Goal: Information Seeking & Learning: Find specific fact

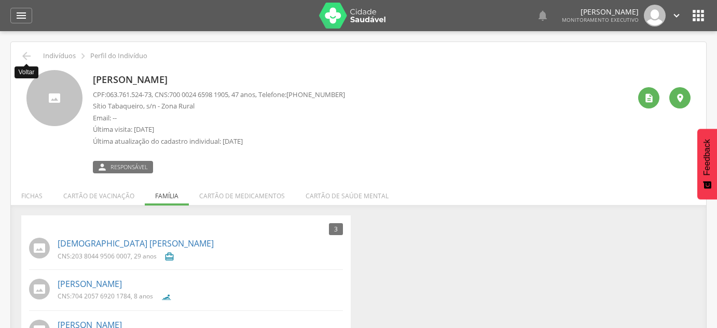
click at [24, 58] on icon "" at bounding box center [26, 56] width 12 height 12
click at [24, 58] on div " Supervisão  Distritos  Ubs Coordenador: - São João do Tigre / [GEOGRAPHIC_D…" at bounding box center [358, 195] width 717 height 328
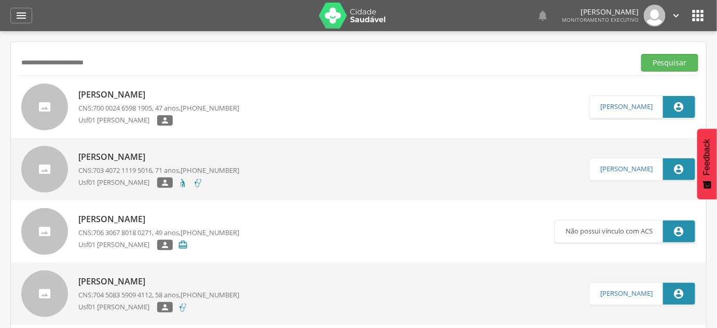
click at [24, 58] on input "**********" at bounding box center [325, 63] width 612 height 18
drag, startPoint x: 0, startPoint y: 0, endPoint x: 24, endPoint y: 58, distance: 62.3
click at [24, 58] on input "*" at bounding box center [325, 63] width 612 height 18
click at [641, 54] on button "Pesquisar" at bounding box center [669, 63] width 57 height 18
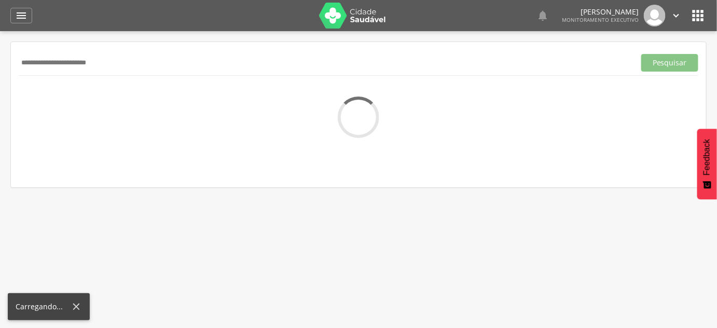
click at [91, 63] on input "**********" at bounding box center [325, 63] width 612 height 18
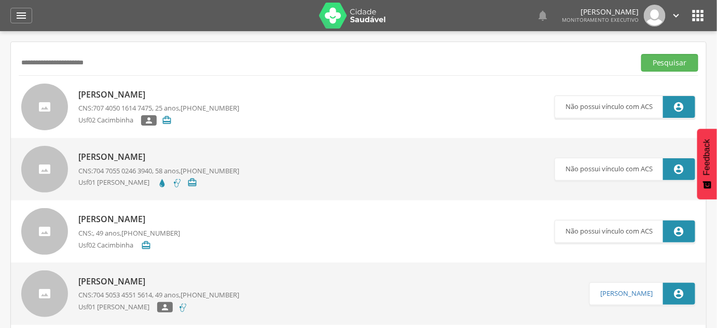
click at [641, 54] on button "Pesquisar" at bounding box center [669, 63] width 57 height 18
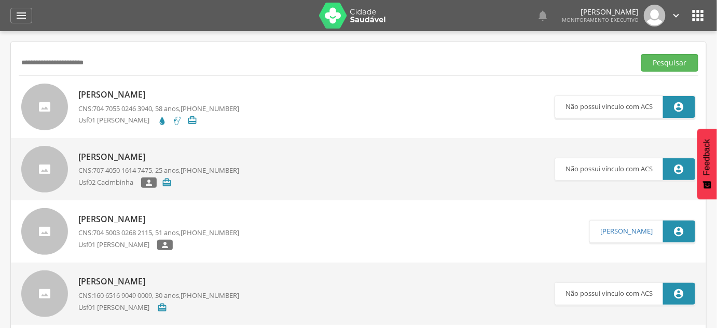
click at [143, 118] on p "Usf01 [PERSON_NAME]" at bounding box center [117, 120] width 79 height 11
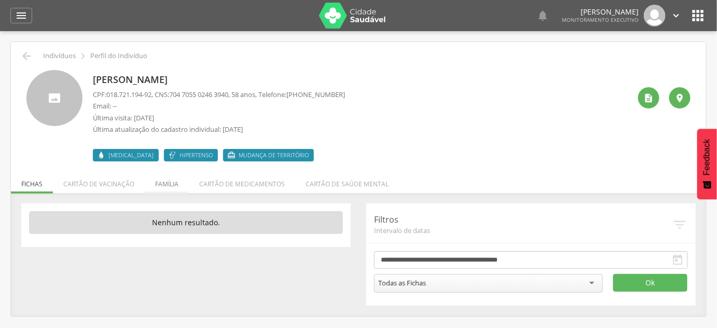
click at [164, 184] on li "Família" at bounding box center [167, 181] width 44 height 24
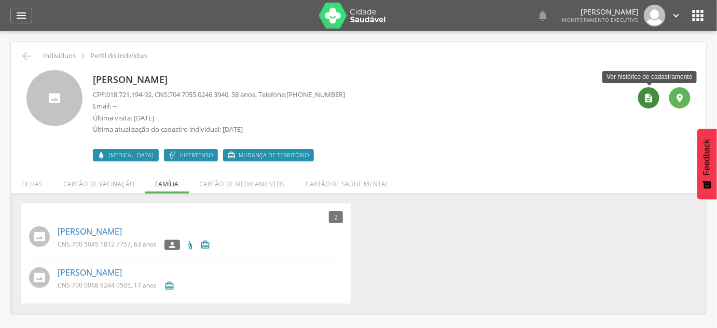
click at [645, 101] on icon "" at bounding box center [648, 98] width 10 height 10
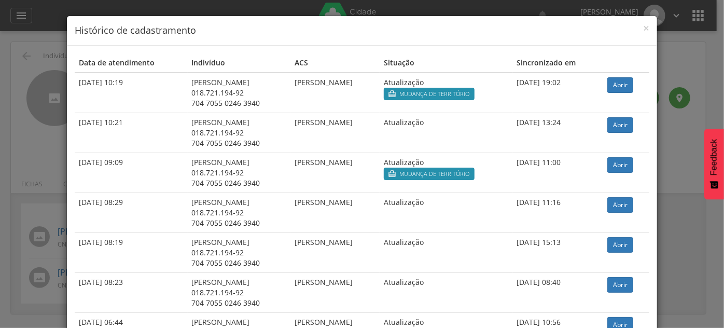
click at [656, 71] on div "× Histórico de cadastramento Data de atendimento Indivíduo ACS Situação Sincron…" at bounding box center [362, 164] width 724 height 328
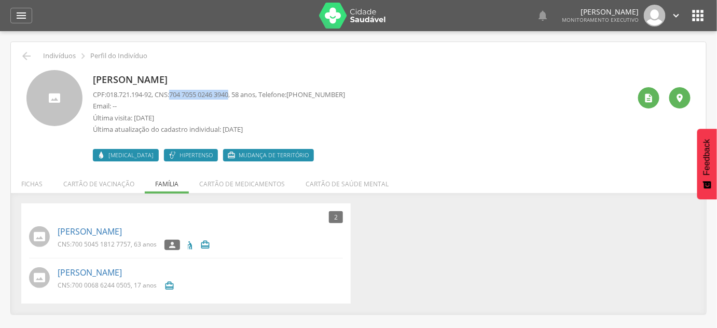
drag, startPoint x: 177, startPoint y: 95, endPoint x: 237, endPoint y: 95, distance: 60.7
click at [228, 95] on span "704 7055 0246 3940" at bounding box center [198, 94] width 59 height 9
copy span "704 7055 0246 3940"
click at [178, 79] on p "[PERSON_NAME]" at bounding box center [219, 79] width 252 height 13
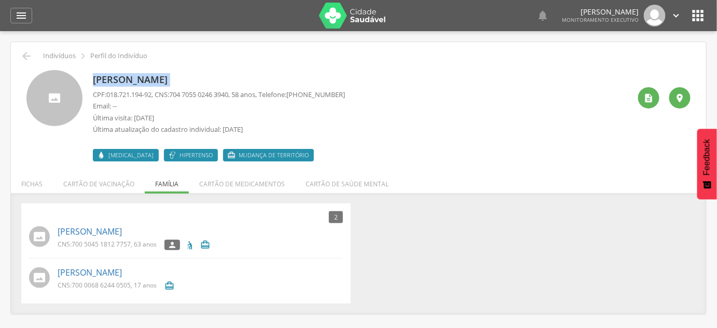
click at [178, 79] on p "[PERSON_NAME]" at bounding box center [219, 79] width 252 height 13
copy div "[PERSON_NAME]"
drag, startPoint x: 110, startPoint y: 94, endPoint x: 155, endPoint y: 99, distance: 44.3
click at [155, 99] on p "CPF: 018.721.194-92 , CNS: [PHONE_NUMBER] , 58 anos, Telefone: [PHONE_NUMBER]" at bounding box center [219, 95] width 252 height 10
copy span "018.721.194-92"
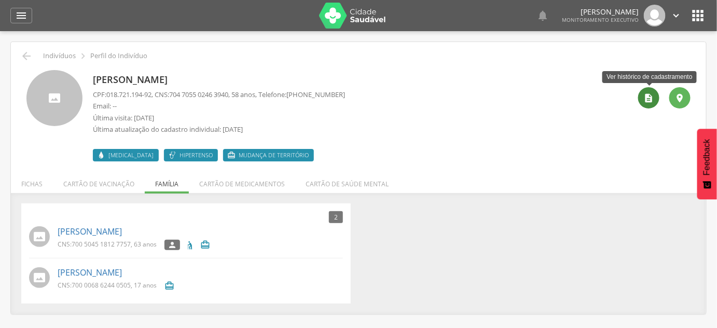
click at [643, 101] on div "" at bounding box center [648, 97] width 21 height 21
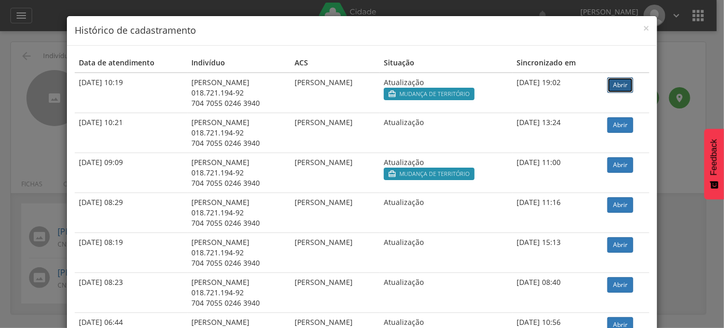
click at [626, 87] on link "Abrir" at bounding box center [620, 85] width 26 height 16
click at [22, 177] on div "× Histórico de cadastramento Data de atendimento Indivíduo ACS Situação Sincron…" at bounding box center [362, 164] width 724 height 328
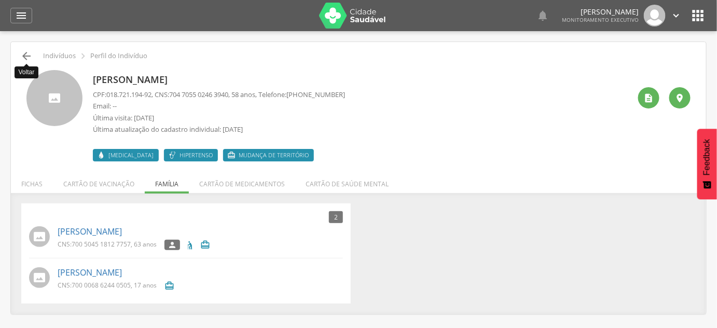
click at [26, 53] on icon "" at bounding box center [26, 56] width 12 height 12
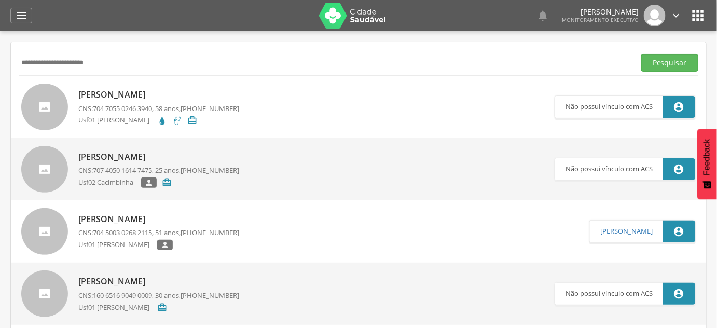
click at [208, 50] on div "**********" at bounding box center [358, 62] width 679 height 25
click at [139, 63] on input "**********" at bounding box center [325, 63] width 612 height 18
drag, startPoint x: 47, startPoint y: 64, endPoint x: 160, endPoint y: 77, distance: 114.2
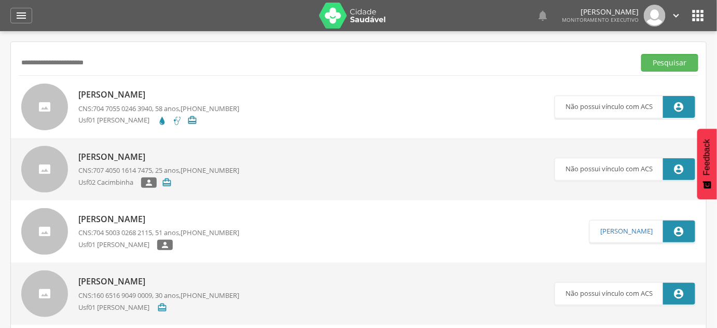
type input "******"
click at [641, 54] on button "Pesquisar" at bounding box center [669, 63] width 57 height 18
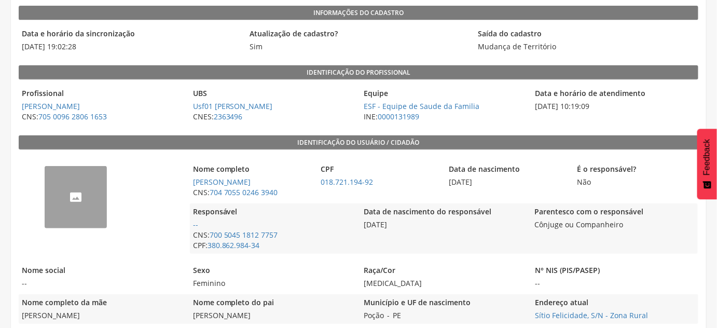
scroll to position [156, 0]
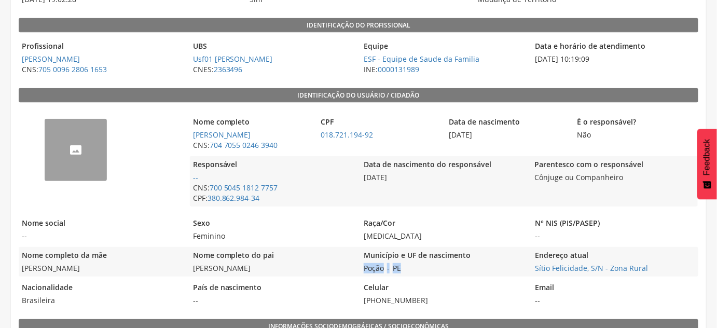
drag, startPoint x: 420, startPoint y: 267, endPoint x: 364, endPoint y: 271, distance: 56.2
click at [364, 271] on div "Município e UF de nascimento Poção - PE" at bounding box center [443, 262] width 166 height 30
copy div "Poção - PE"
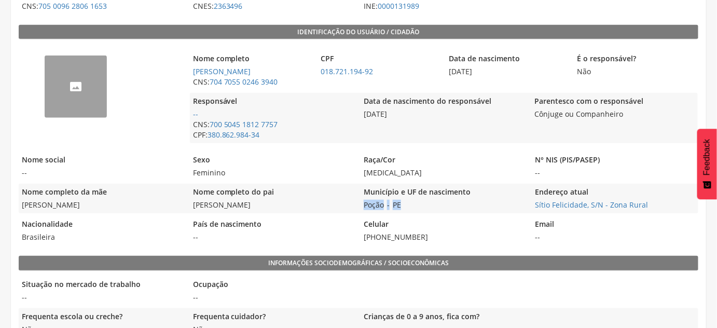
scroll to position [203, 0]
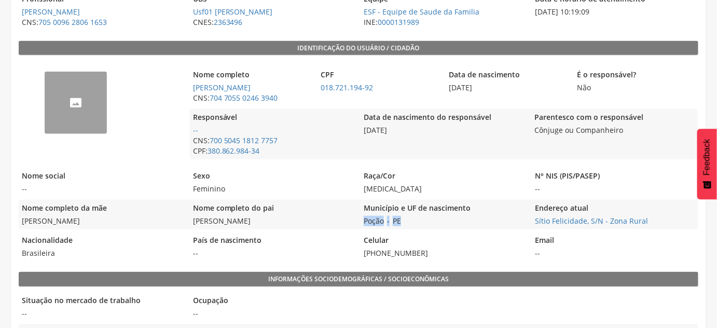
click at [407, 226] on div "Município e UF de nascimento Poção - PE" at bounding box center [443, 215] width 166 height 30
click at [388, 221] on div "Município e UF de nascimento Poção - PE" at bounding box center [443, 215] width 166 height 30
copy div "Poção - PE"
